Goal: Information Seeking & Learning: Find specific page/section

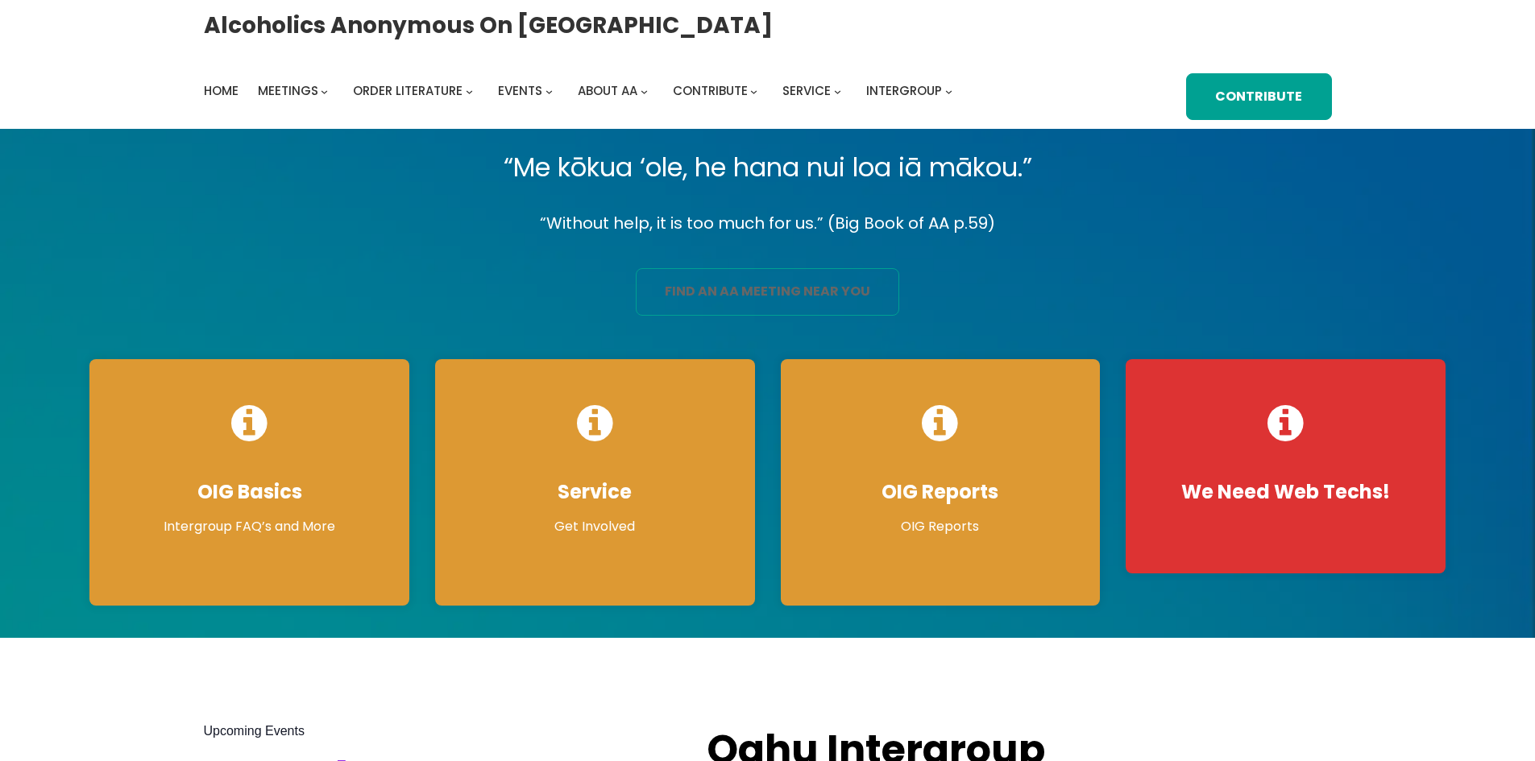
click at [730, 282] on link "find an aa meeting near you" at bounding box center [767, 292] width 263 height 48
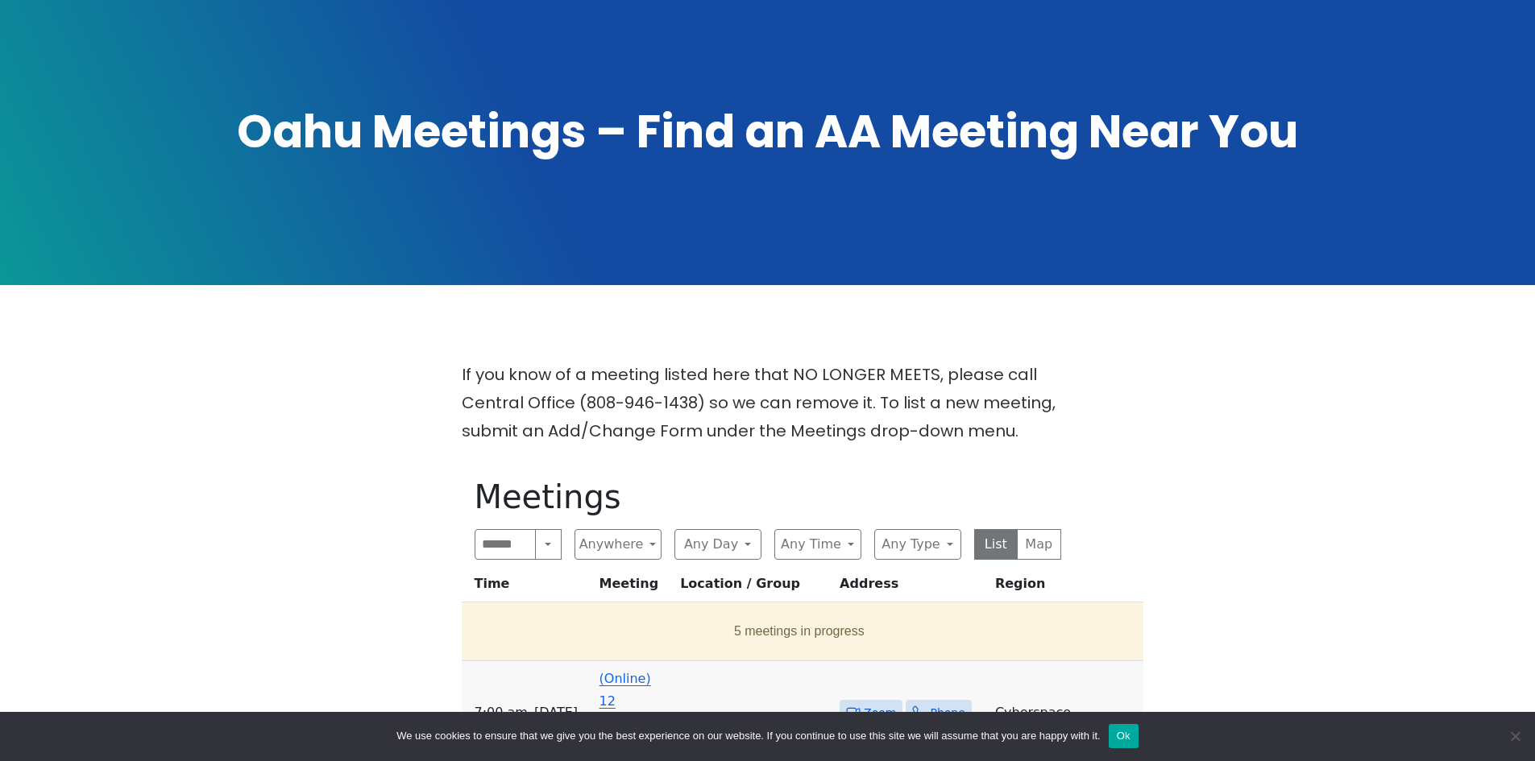
scroll to position [483, 0]
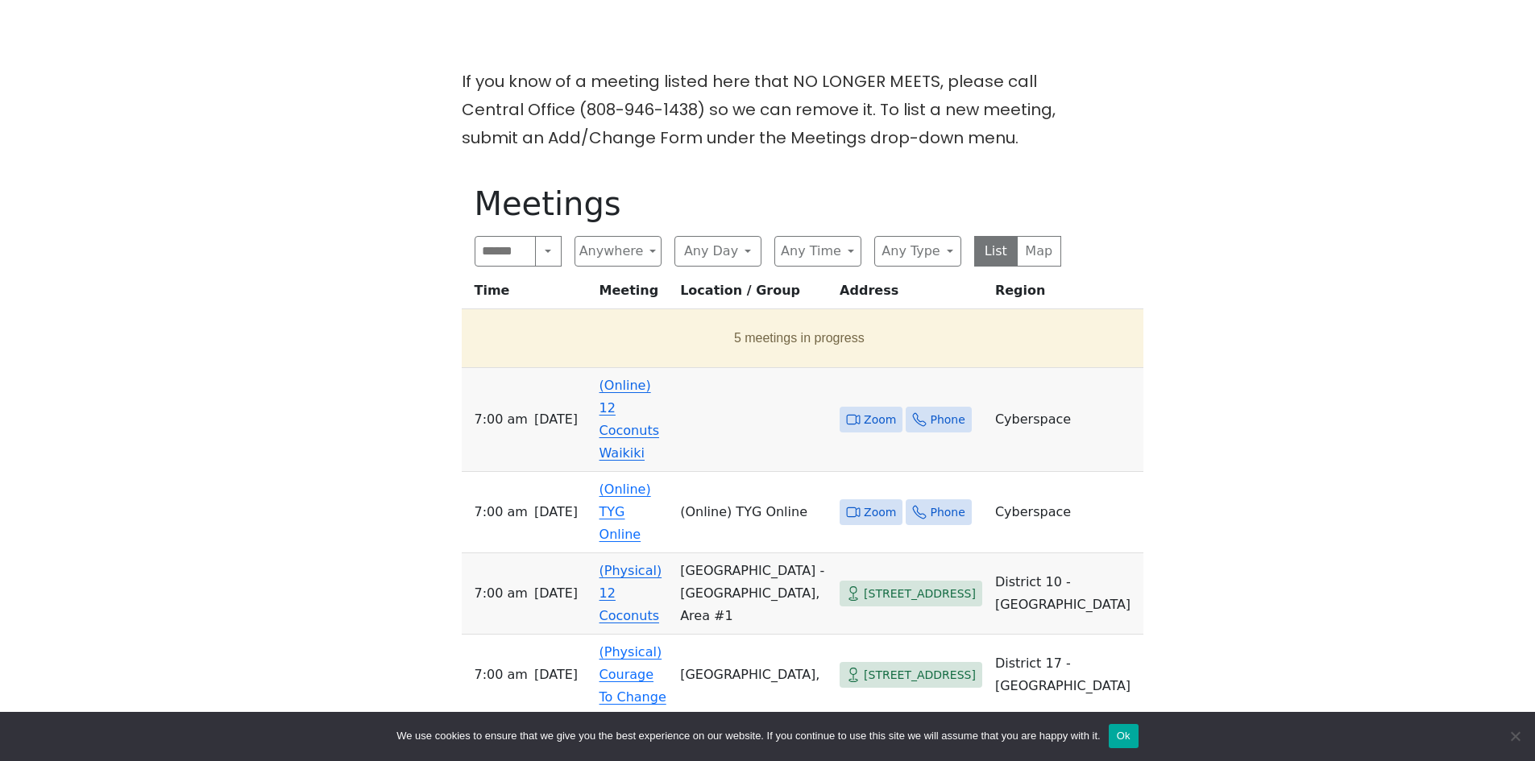
click at [640, 412] on link "(Online) 12 Coconuts Waikiki" at bounding box center [629, 419] width 60 height 83
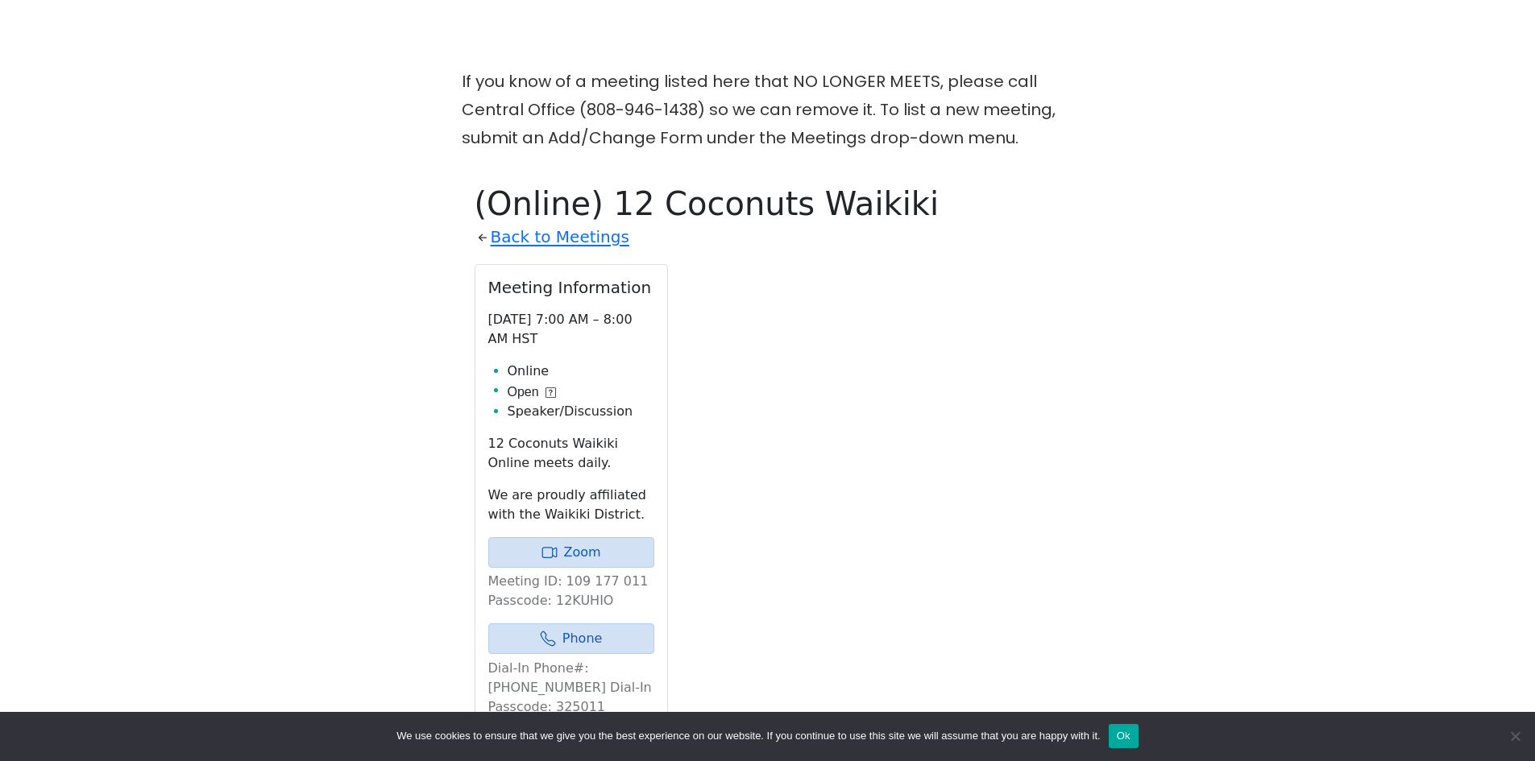
scroll to position [655, 0]
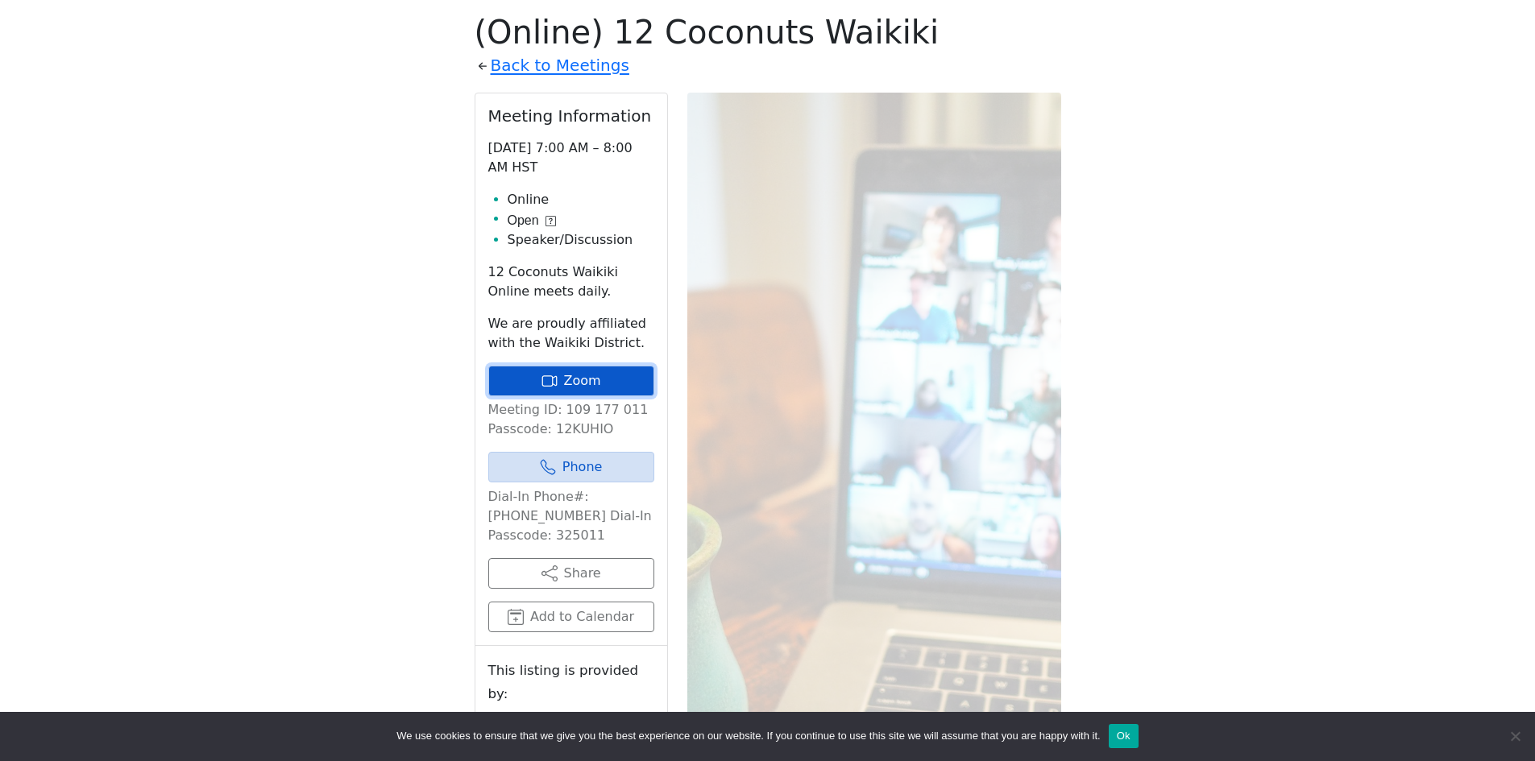
click at [570, 383] on link "Zoom" at bounding box center [571, 381] width 166 height 31
